Goal: Find specific page/section: Find specific page/section

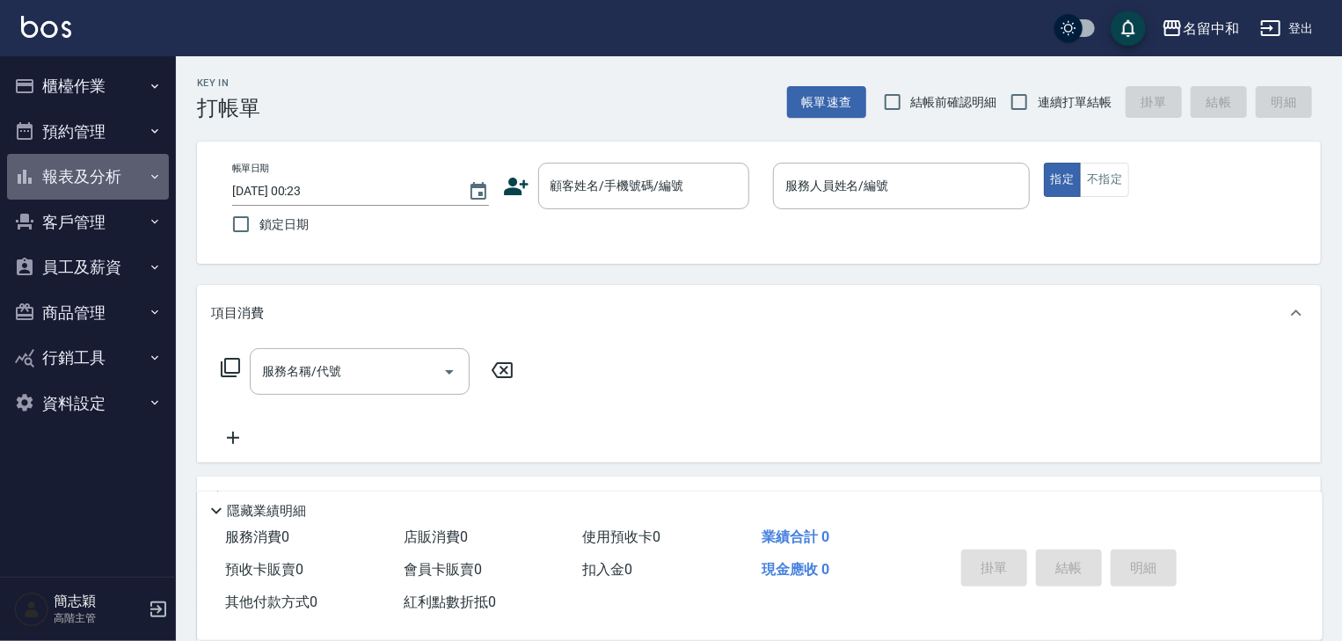
click at [153, 175] on icon "button" at bounding box center [155, 177] width 14 height 14
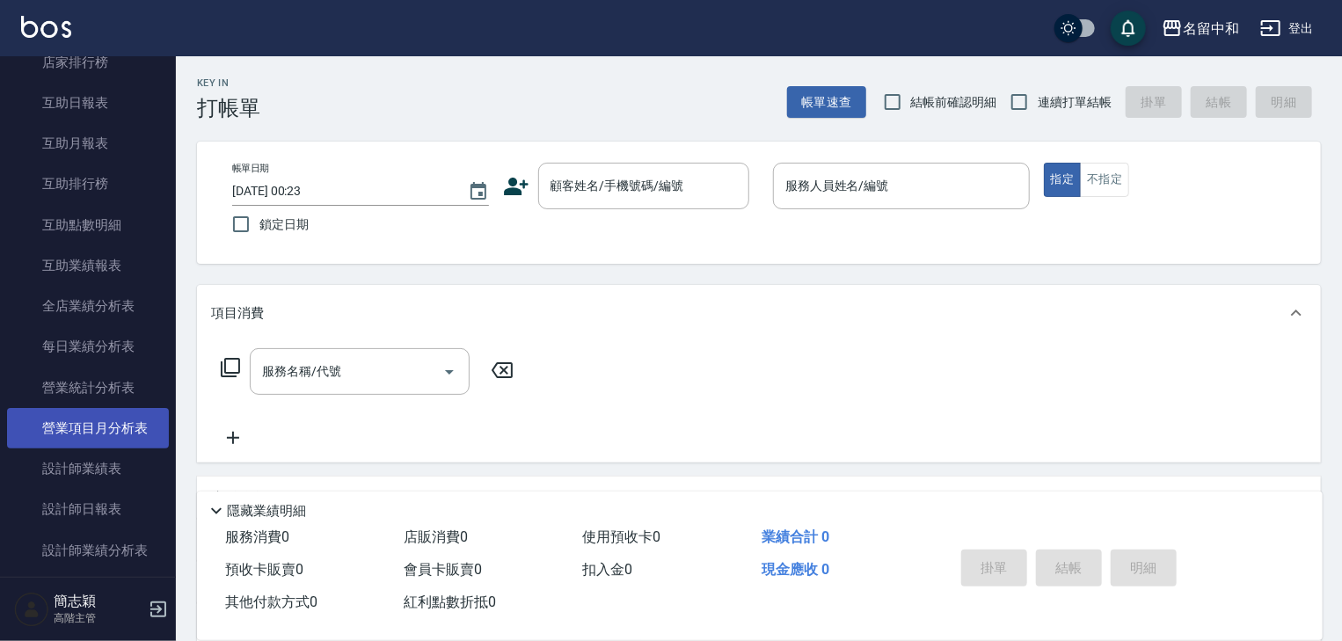
scroll to position [352, 0]
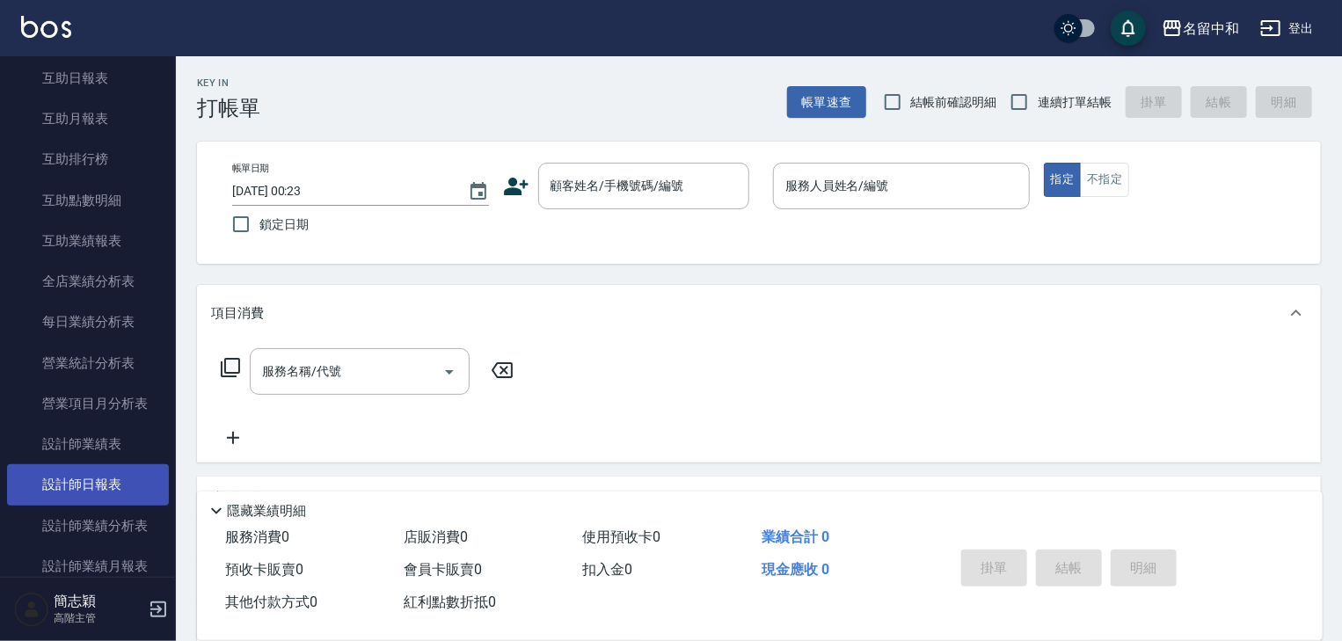
click at [88, 478] on link "設計師日報表" at bounding box center [88, 484] width 162 height 40
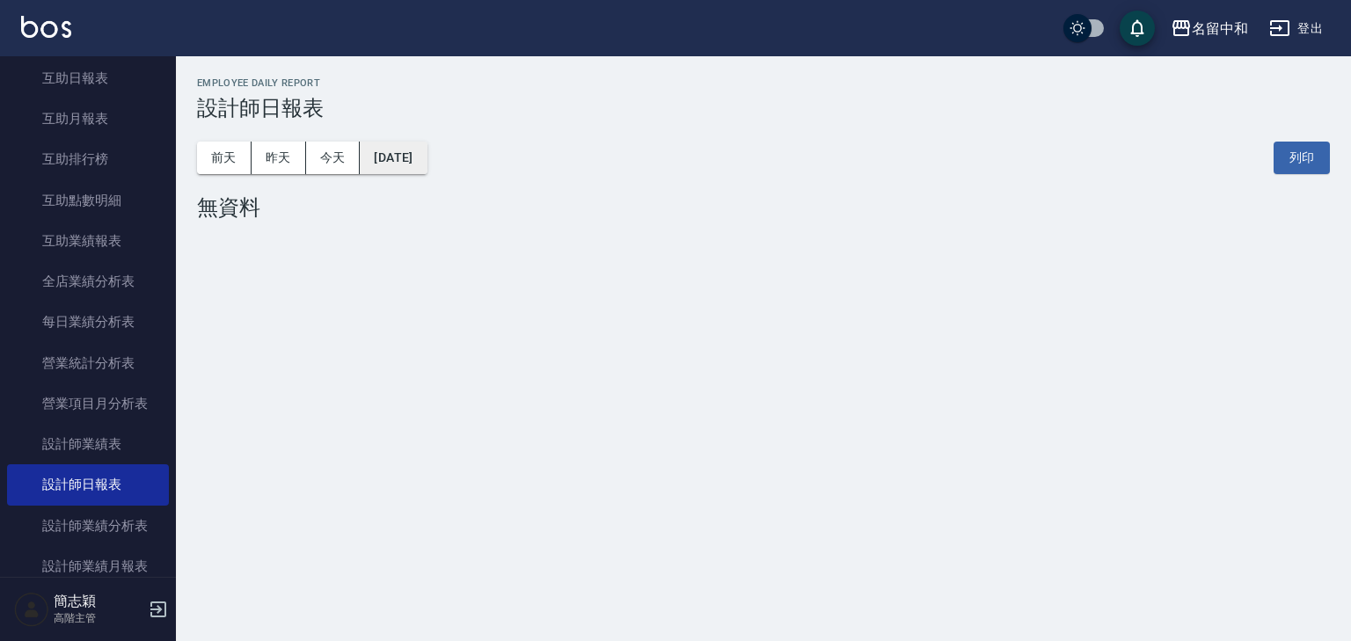
click at [404, 150] on button "[DATE]" at bounding box center [393, 158] width 67 height 33
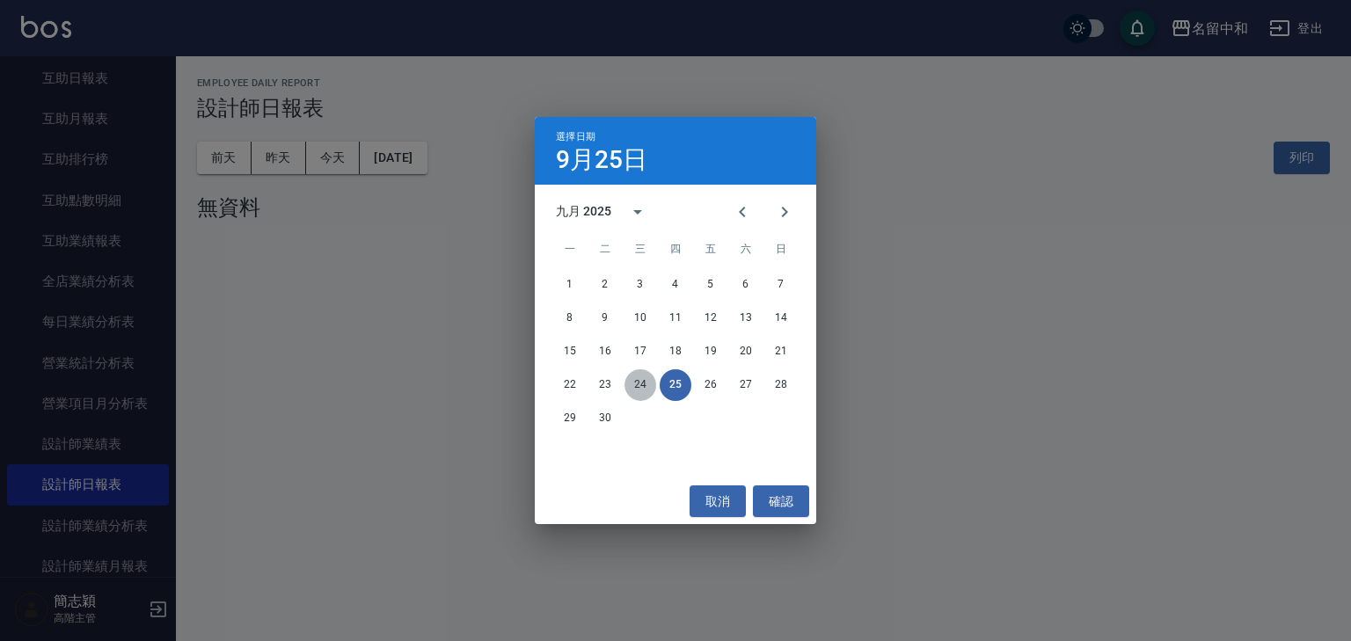
click at [643, 378] on button "24" at bounding box center [640, 385] width 32 height 32
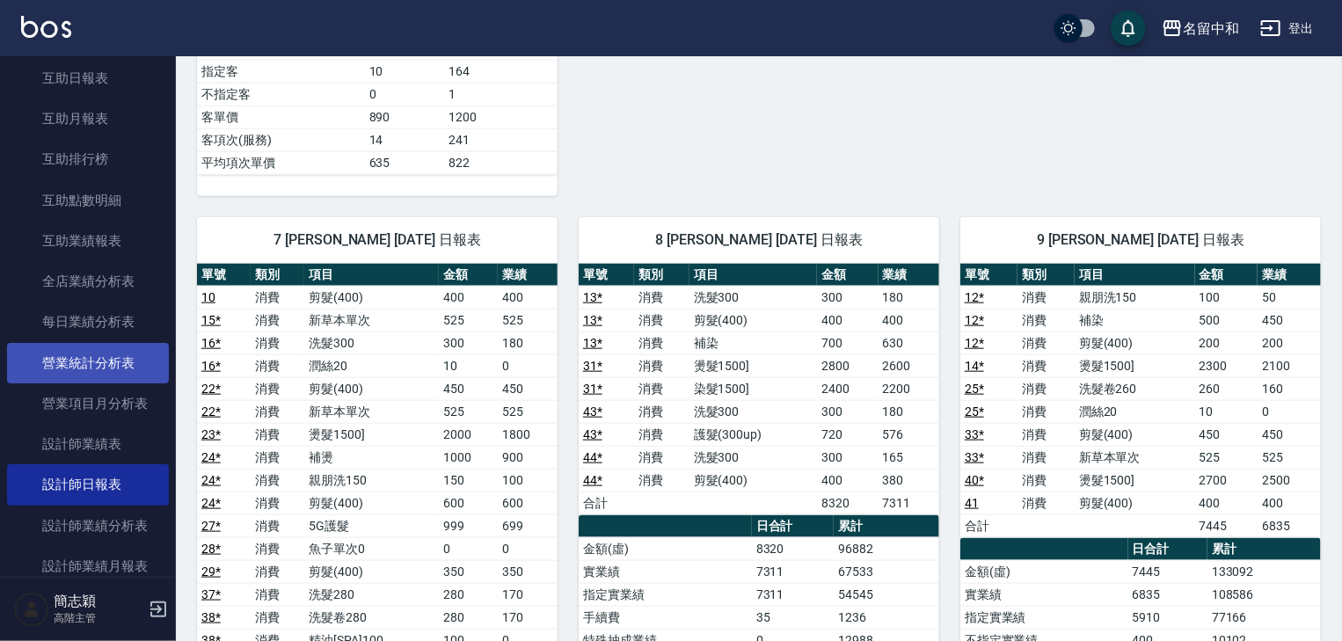
scroll to position [563, 0]
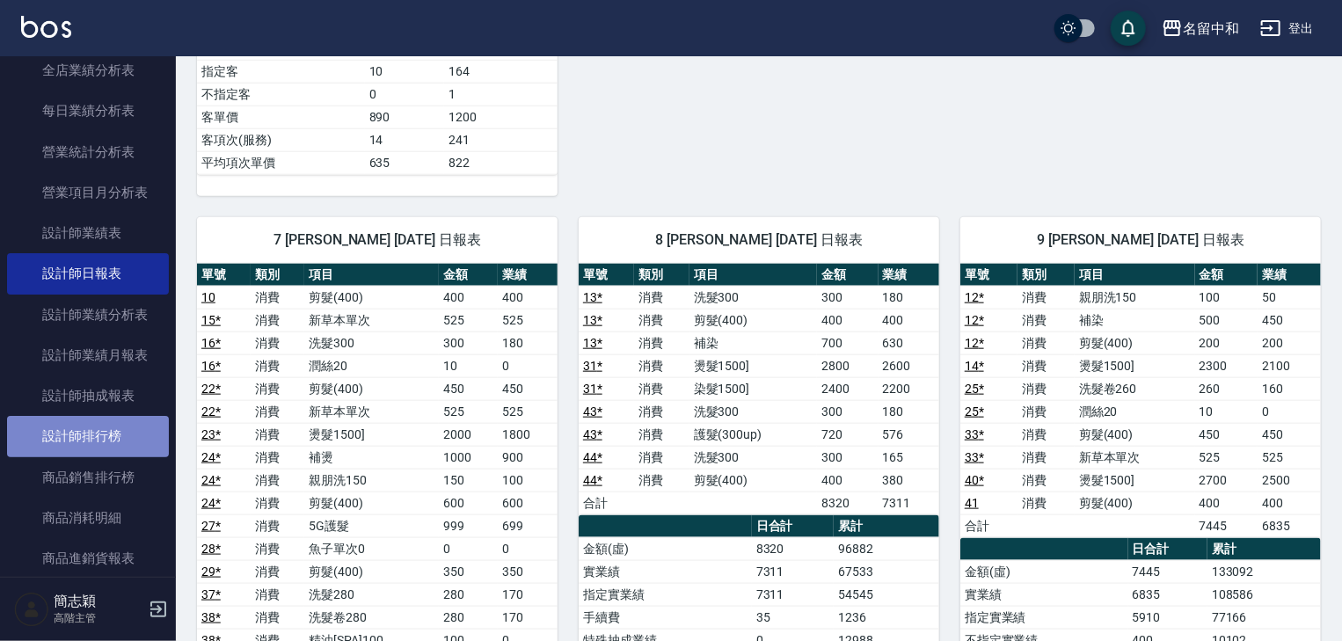
click at [95, 432] on link "設計師排行榜" at bounding box center [88, 436] width 162 height 40
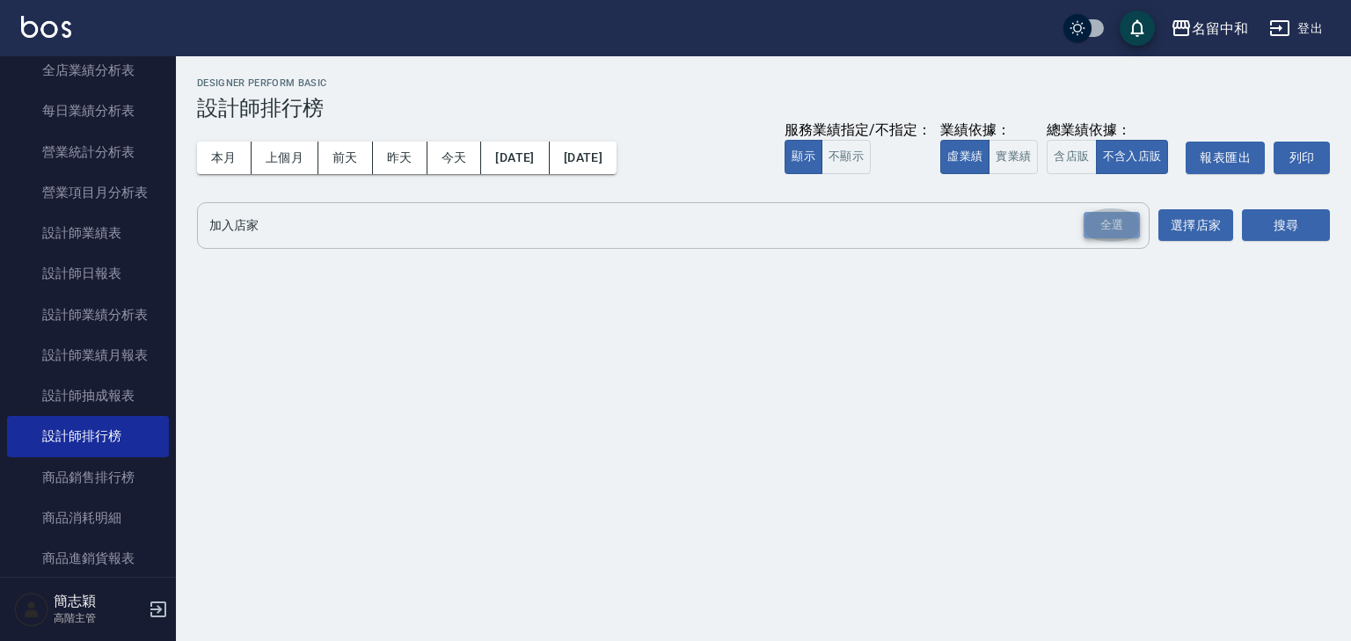
click at [1111, 224] on div "全選" at bounding box center [1111, 225] width 56 height 27
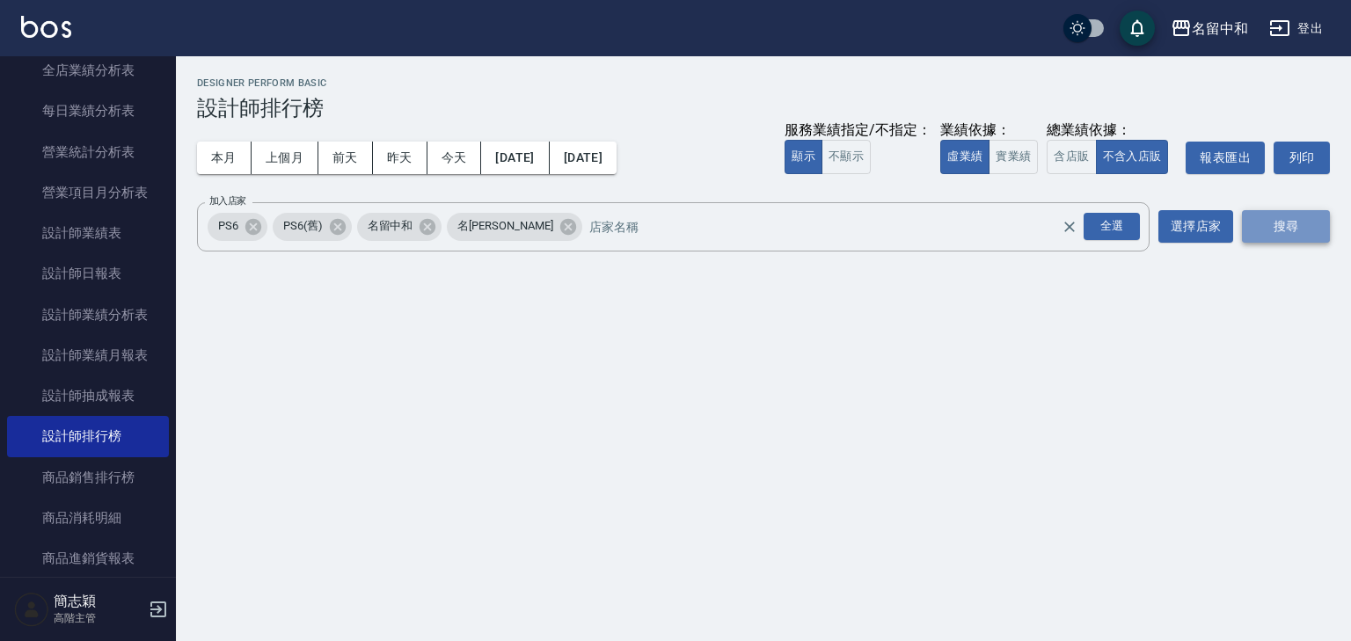
click at [1270, 219] on button "搜尋" at bounding box center [1286, 226] width 88 height 33
